Goal: Navigation & Orientation: Find specific page/section

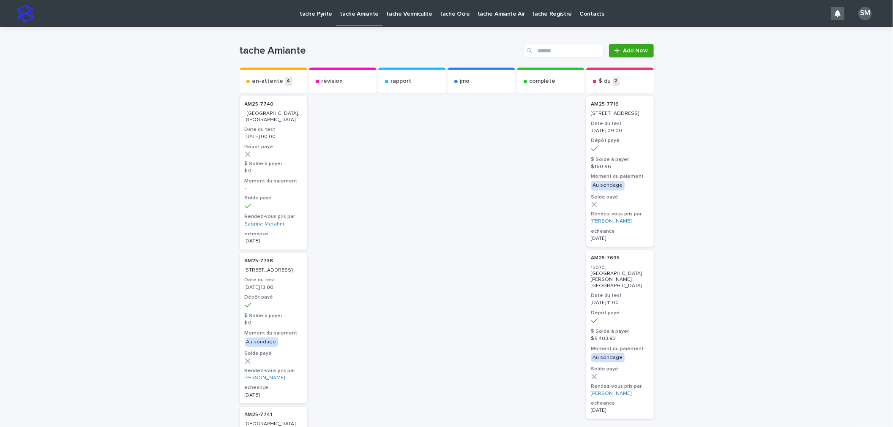
click at [306, 9] on p "tache Pyrite" at bounding box center [316, 9] width 33 height 18
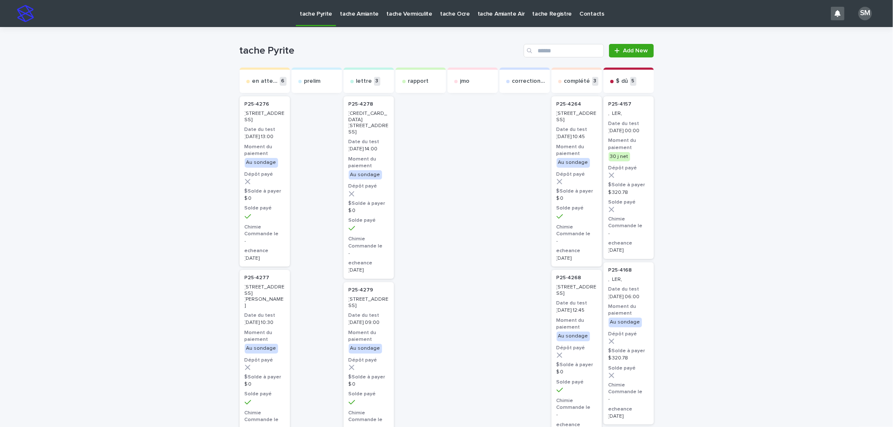
click at [365, 16] on p "tache Amiante" at bounding box center [359, 9] width 39 height 18
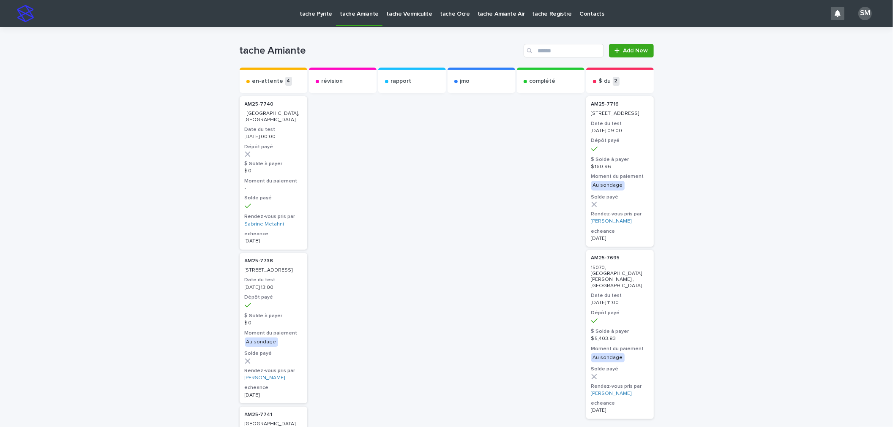
click at [321, 17] on p "tache Pyrite" at bounding box center [316, 9] width 33 height 18
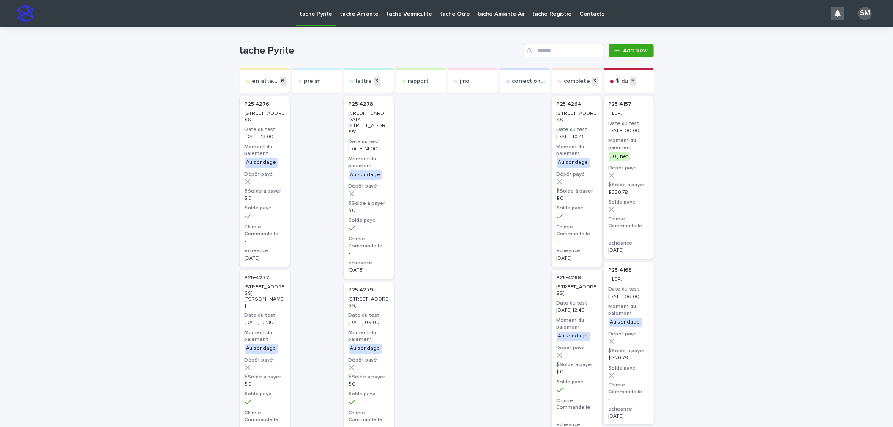
click at [347, 14] on p "tache Amiante" at bounding box center [359, 9] width 39 height 18
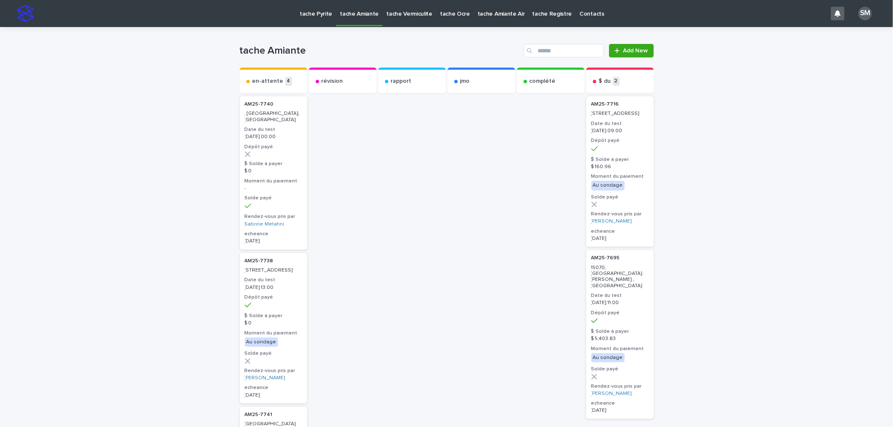
click at [307, 13] on p "tache Pyrite" at bounding box center [316, 9] width 33 height 18
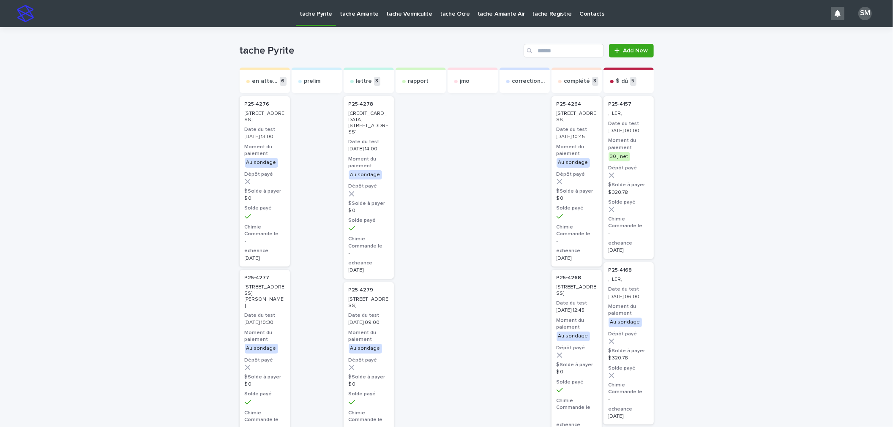
click at [345, 12] on p "tache Amiante" at bounding box center [359, 9] width 39 height 18
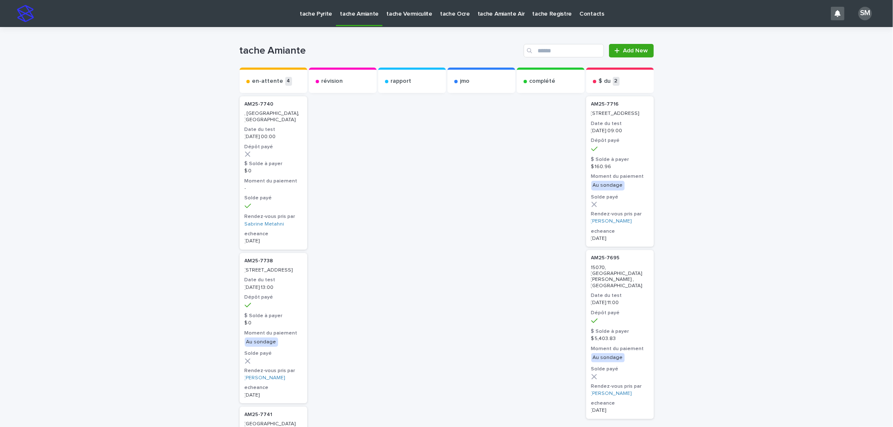
click at [408, 15] on p "tache Vermiculite" at bounding box center [409, 9] width 46 height 18
